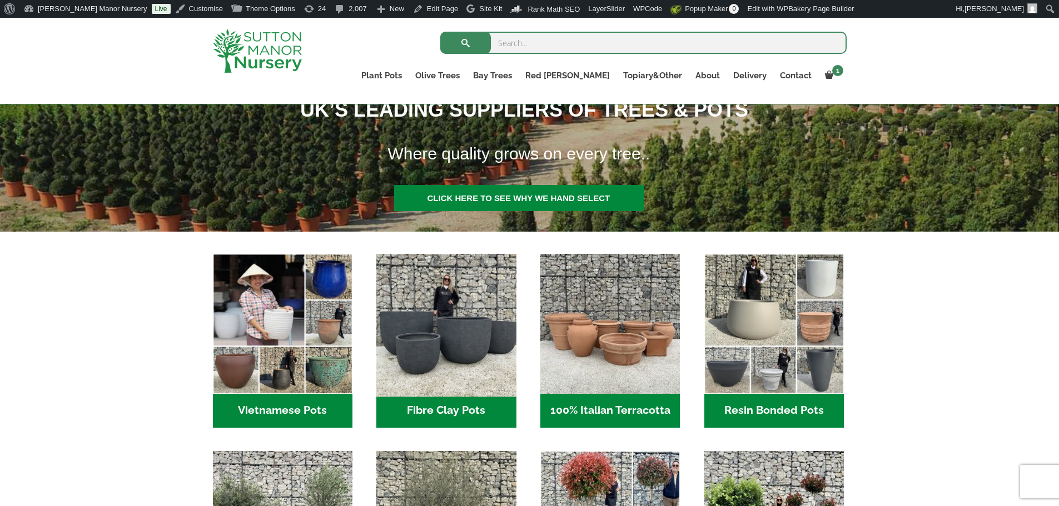
click at [470, 359] on img "Visit product category Fibre Clay Pots" at bounding box center [446, 324] width 147 height 147
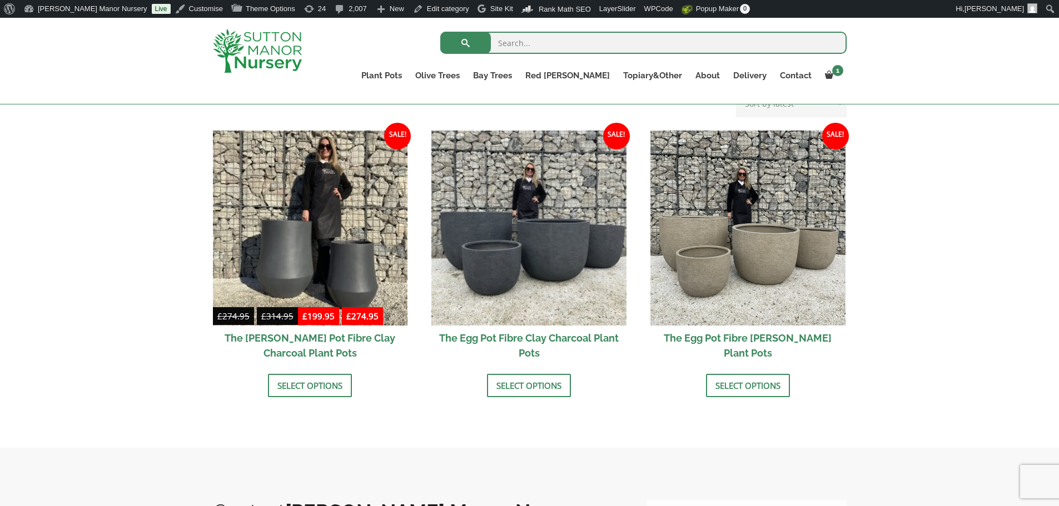
scroll to position [333, 0]
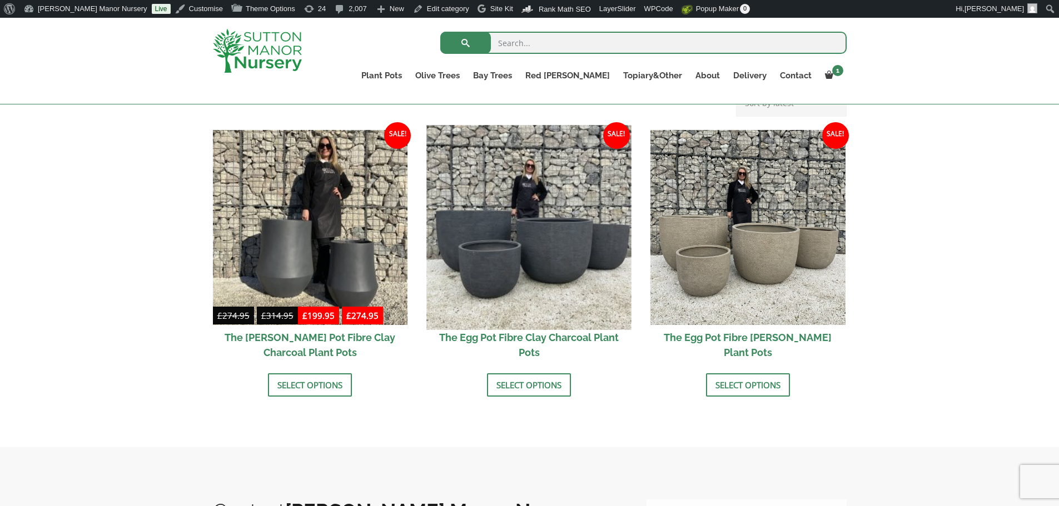
click at [569, 279] on img at bounding box center [529, 227] width 204 height 204
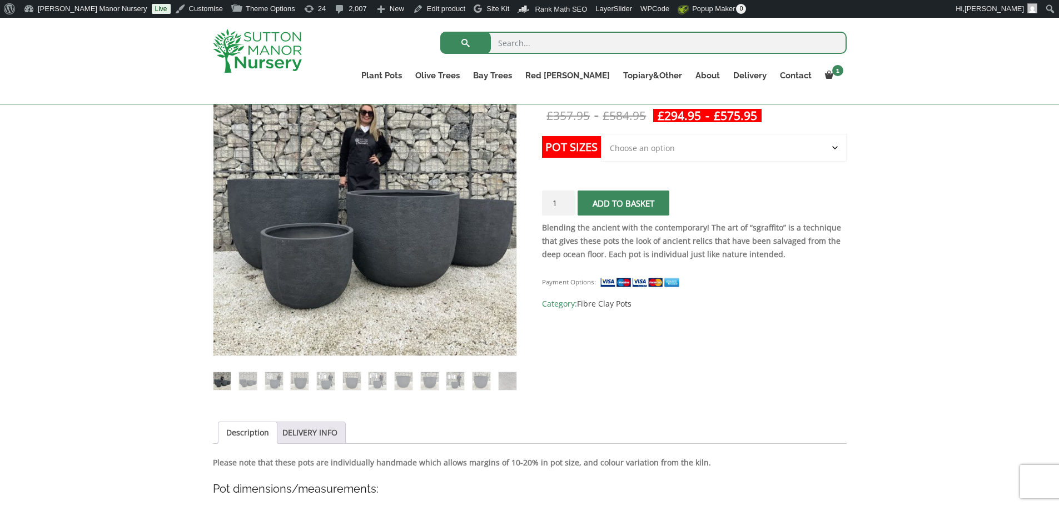
click at [836, 149] on select "Choose an option Click here to buy the 5th To Largest Pot In The Picture Click …" at bounding box center [723, 148] width 245 height 28
select select "Click here to buy The Largest Pot In The Picture"
click at [601, 134] on select "Choose an option Click here to buy the 5th To Largest Pot In The Picture Click …" at bounding box center [723, 148] width 245 height 28
